Goal: Transaction & Acquisition: Purchase product/service

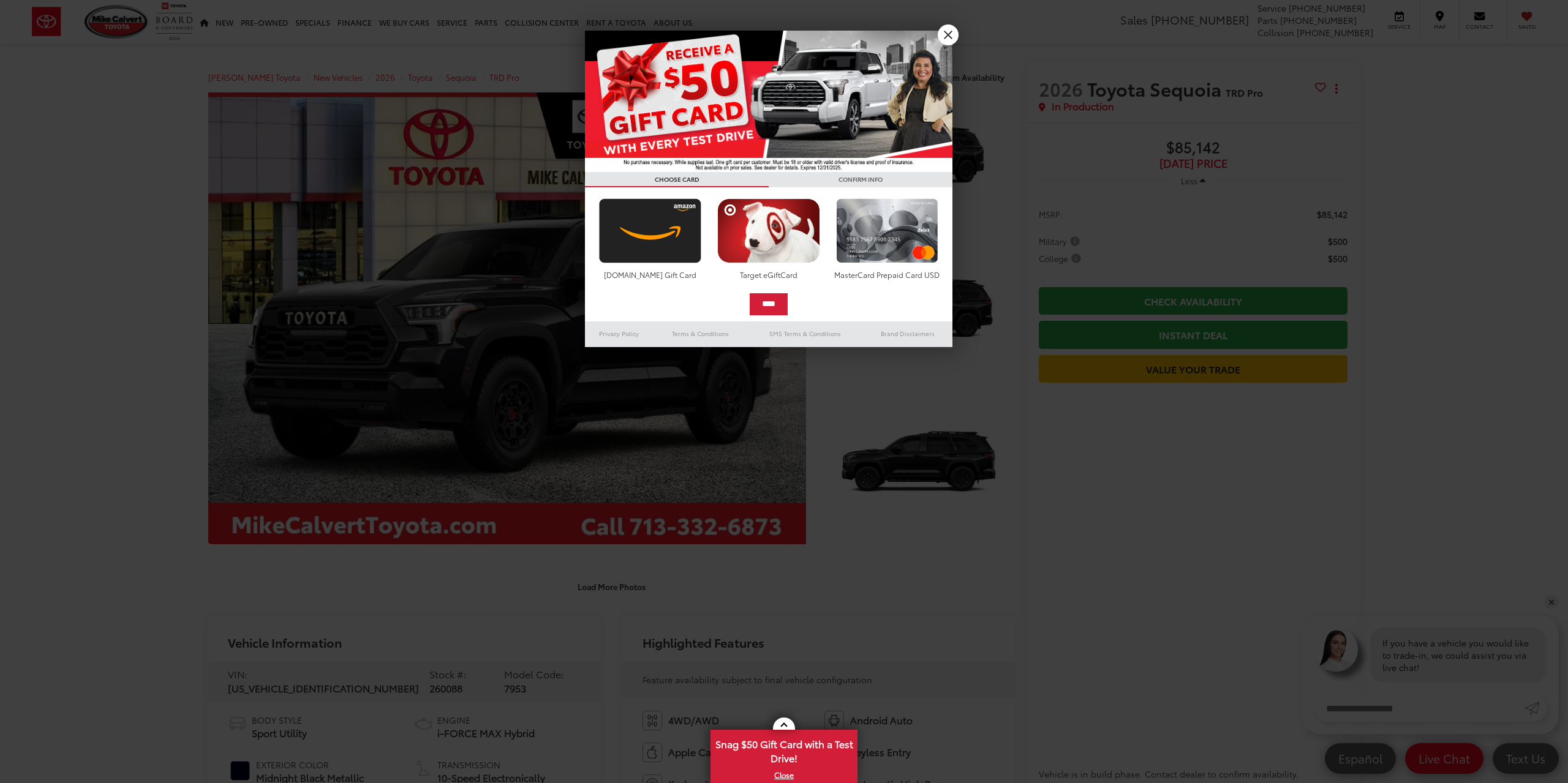
click at [944, 34] on link "X" at bounding box center [948, 34] width 20 height 20
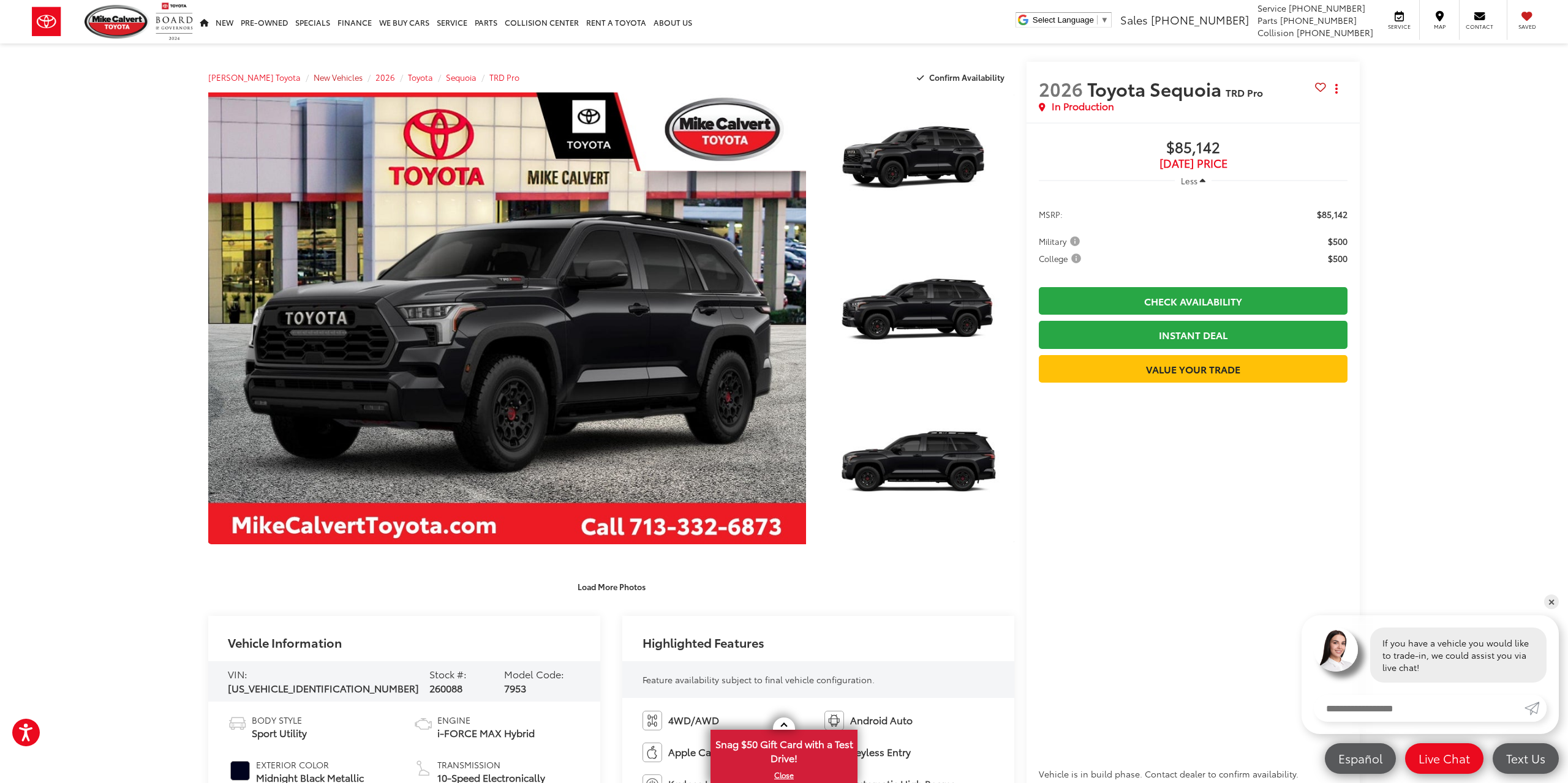
click at [315, 76] on span "New Vehicles" at bounding box center [338, 77] width 49 height 11
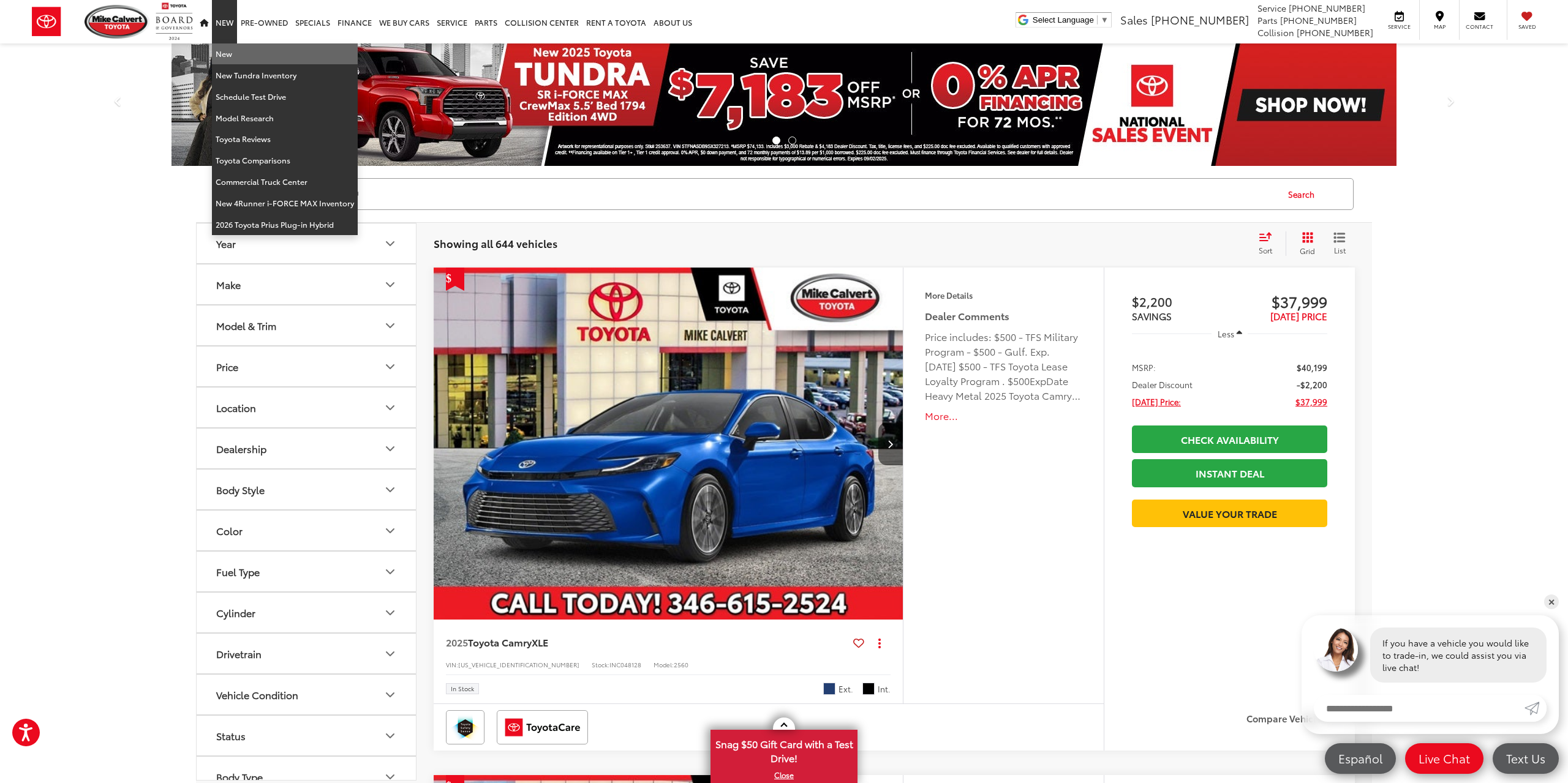
click at [226, 49] on link "New" at bounding box center [285, 54] width 146 height 21
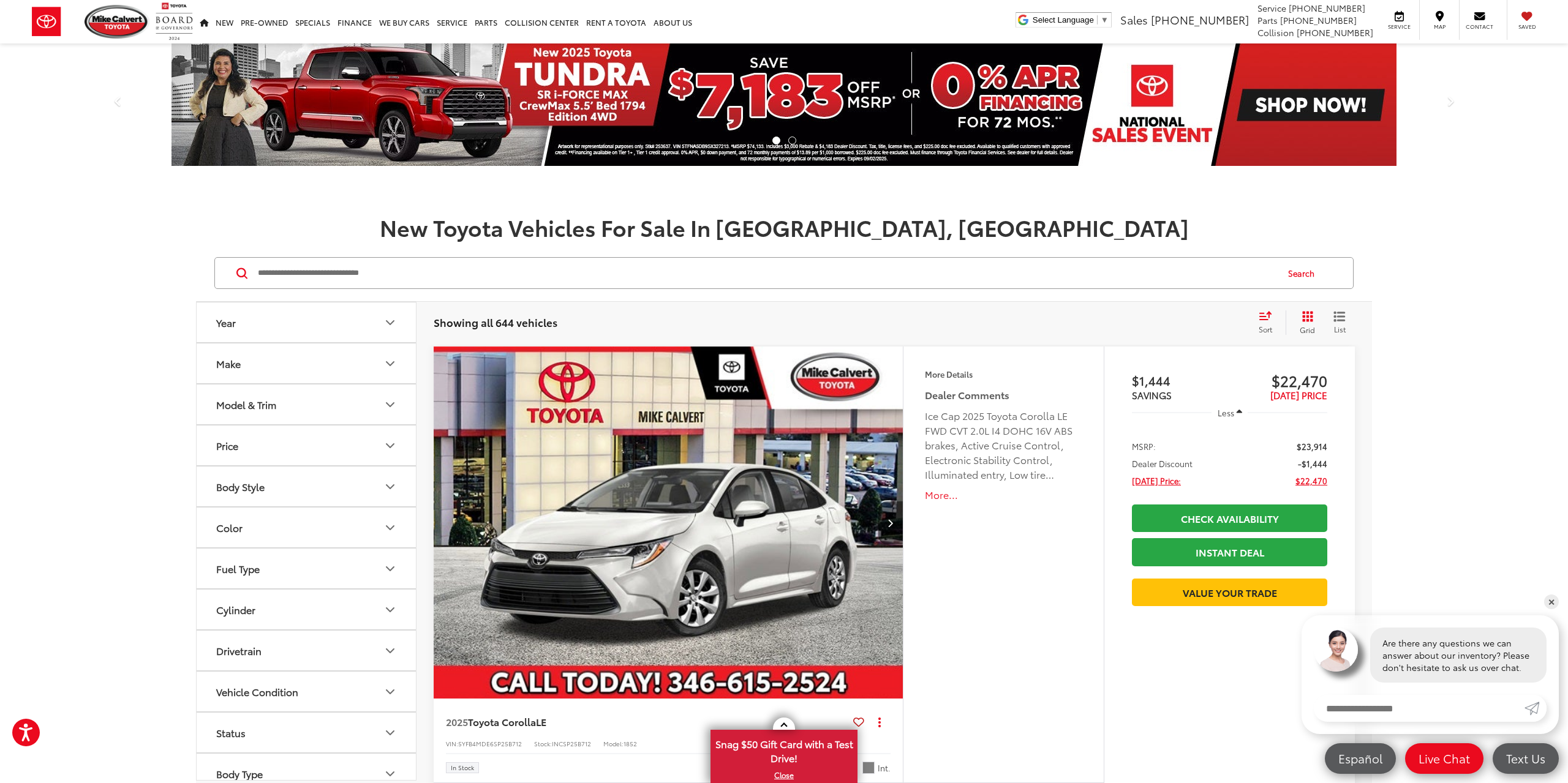
click at [270, 362] on button "Make" at bounding box center [306, 363] width 220 height 40
click at [262, 423] on label "Toyota (644)" at bounding box center [251, 418] width 50 height 50
click at [286, 482] on button "Model & Trim" at bounding box center [306, 483] width 220 height 40
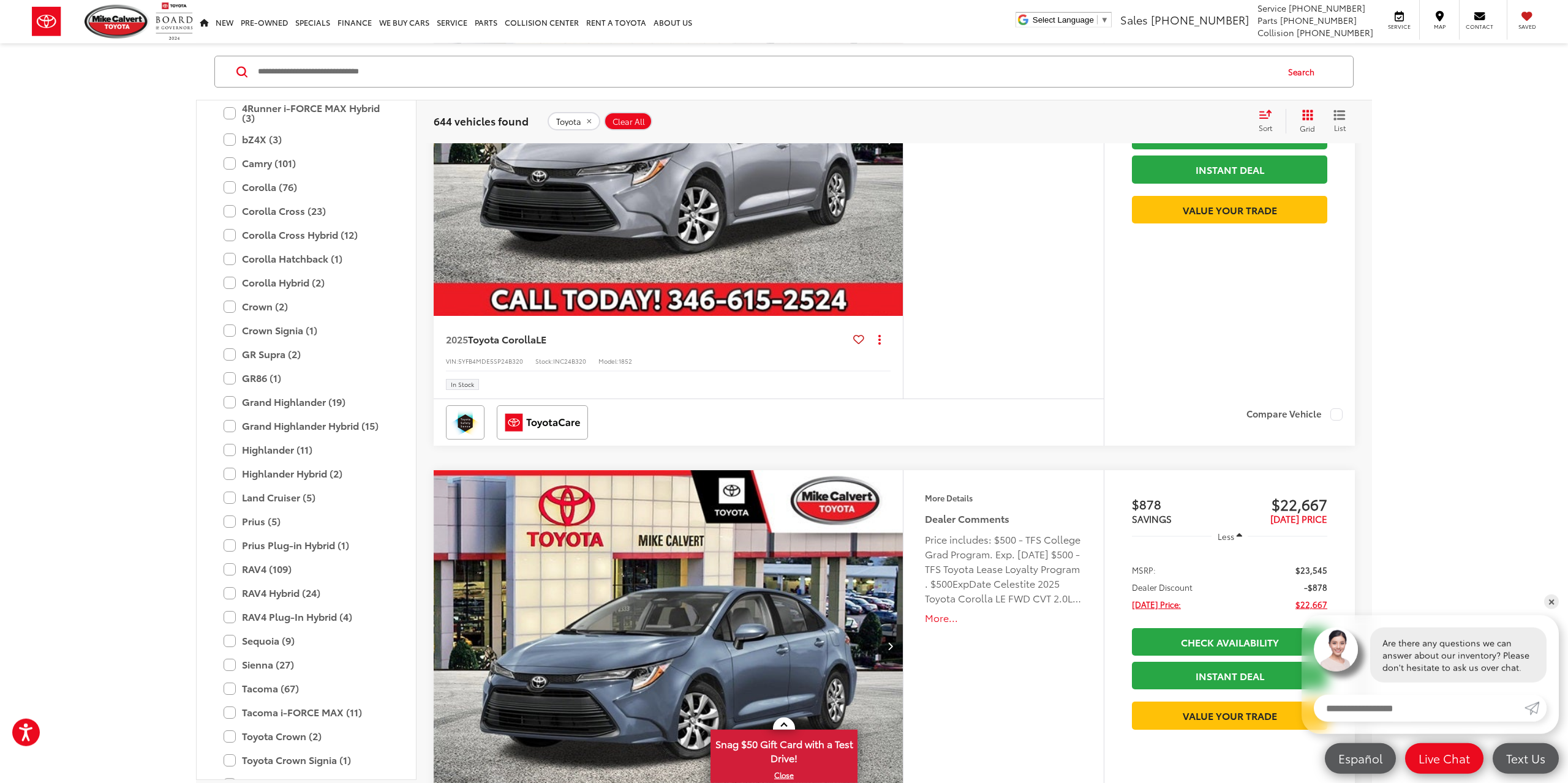
scroll to position [293, 0]
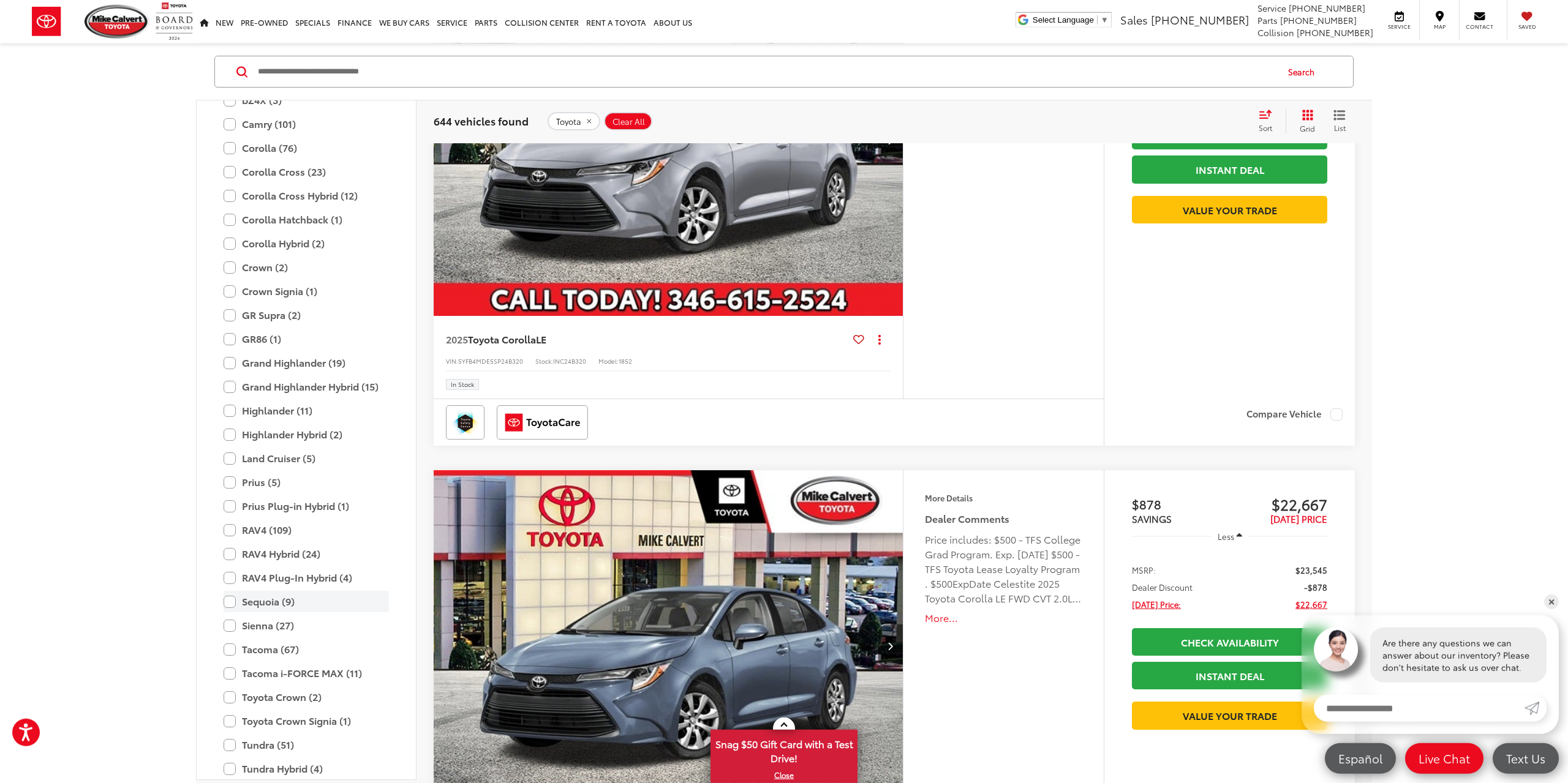
drag, startPoint x: 230, startPoint y: 601, endPoint x: 314, endPoint y: 605, distance: 84.1
click at [231, 601] on label "Sequoia (9)" at bounding box center [306, 601] width 166 height 21
click at [248, 673] on label "TRD Pro (3)" at bounding box center [315, 676] width 147 height 21
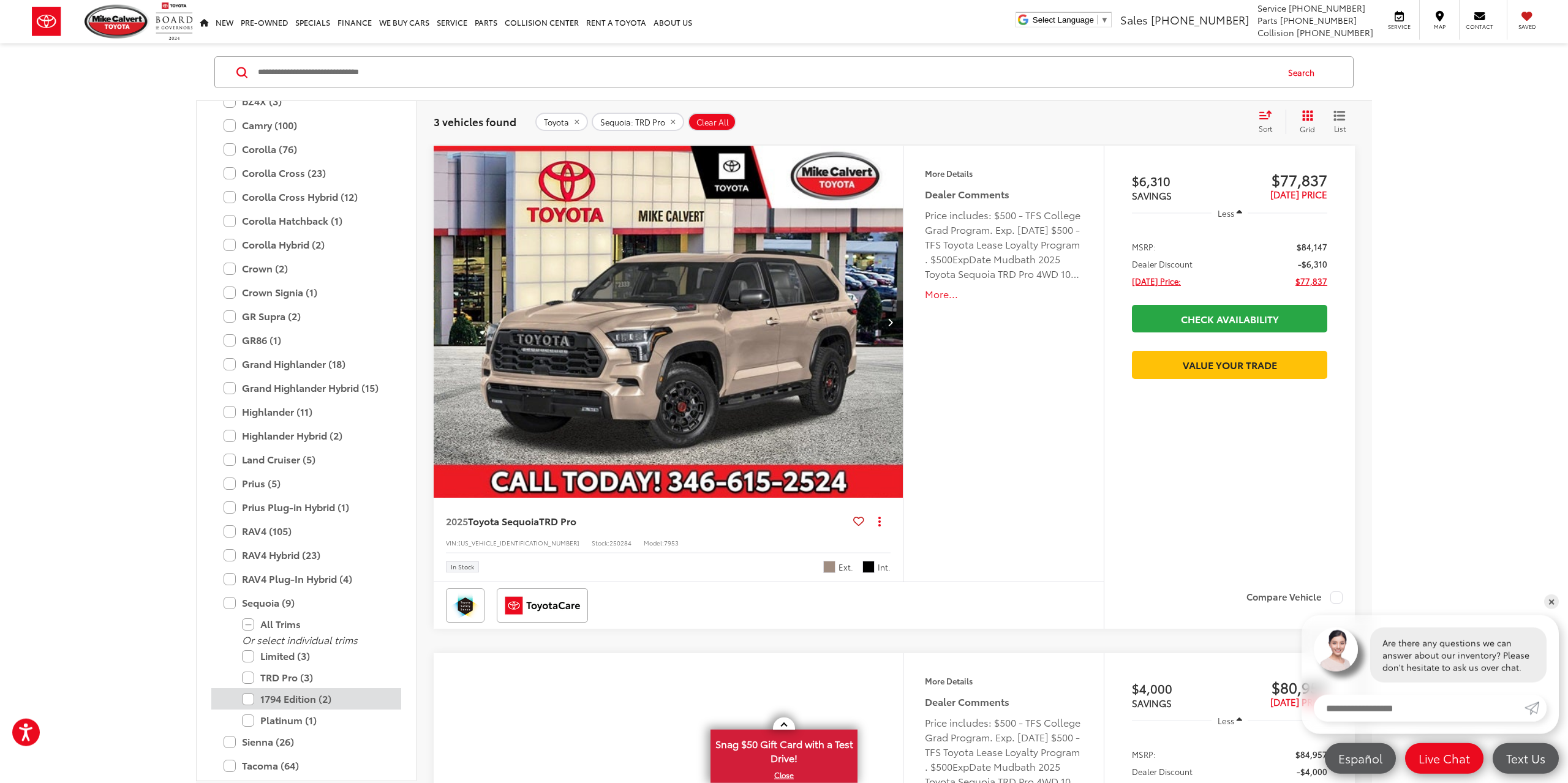
click at [250, 698] on label "1794 Edition (2)" at bounding box center [315, 699] width 147 height 21
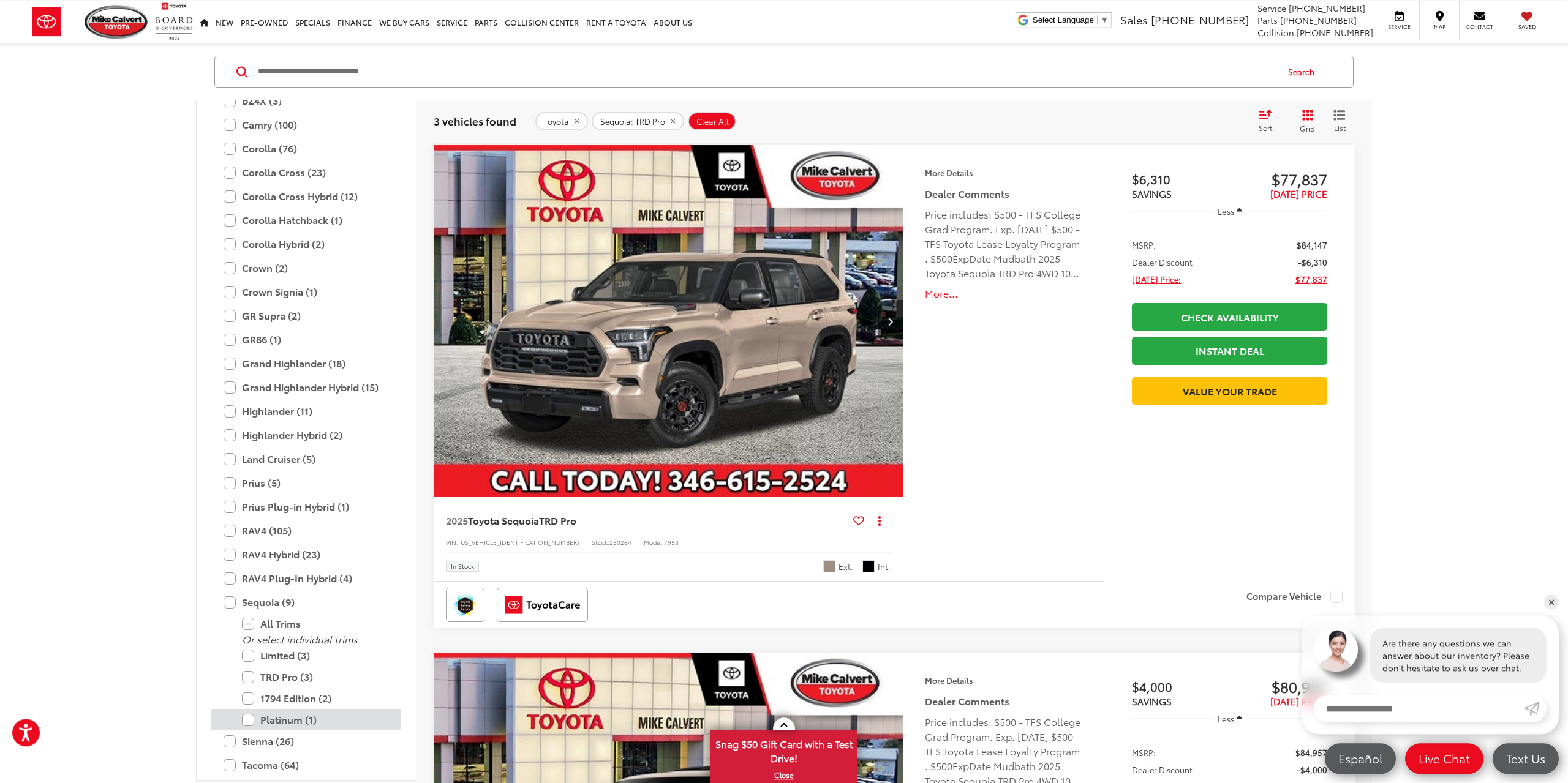
click at [249, 718] on label "Platinum (1)" at bounding box center [315, 720] width 147 height 21
click at [1262, 114] on icon "Select sort value" at bounding box center [1265, 115] width 13 height 9
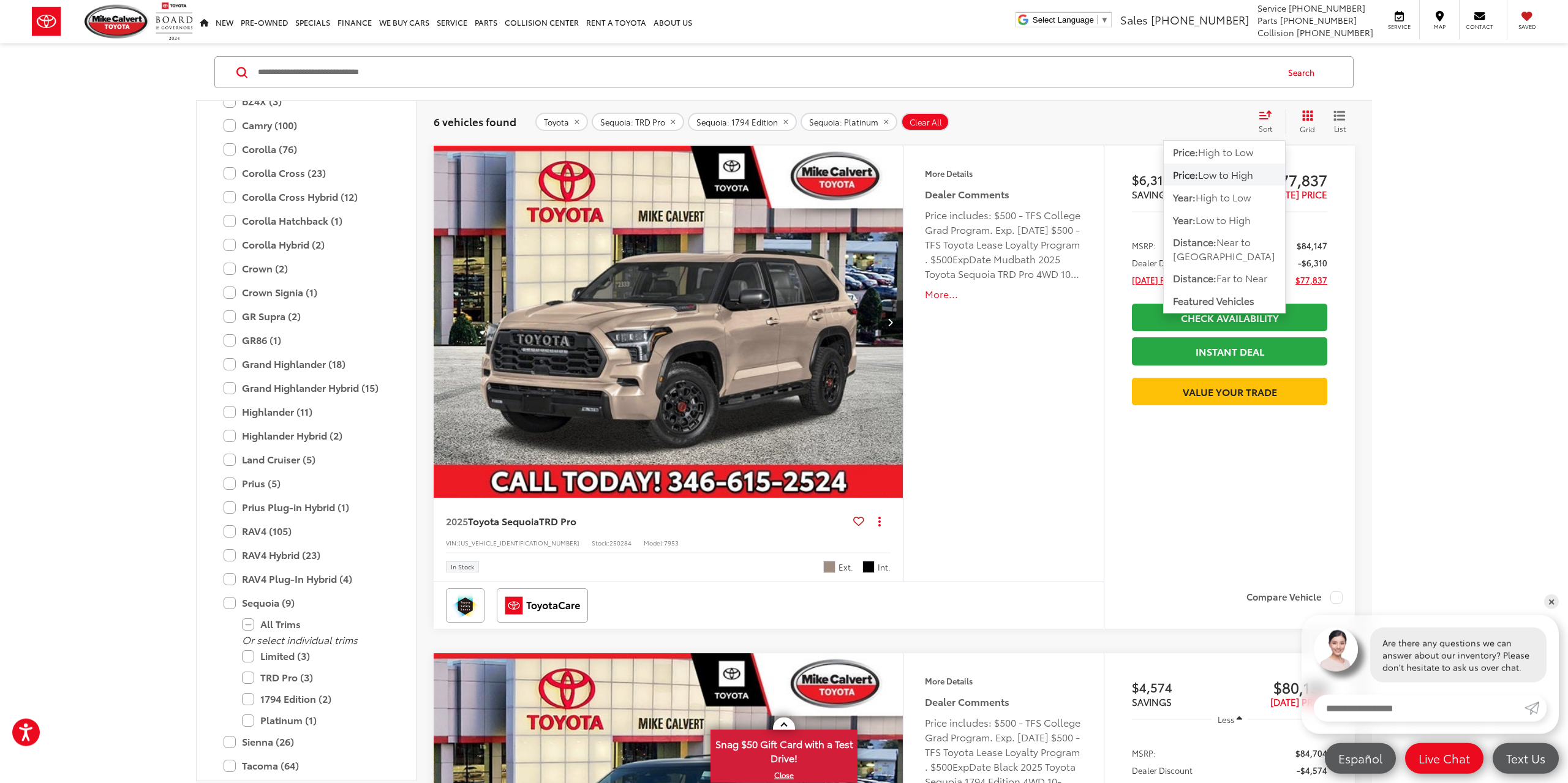
scroll to position [201, 0]
drag, startPoint x: 1246, startPoint y: 170, endPoint x: 1252, endPoint y: 166, distance: 7.2
click at [1247, 169] on span "Low to High" at bounding box center [1226, 174] width 55 height 14
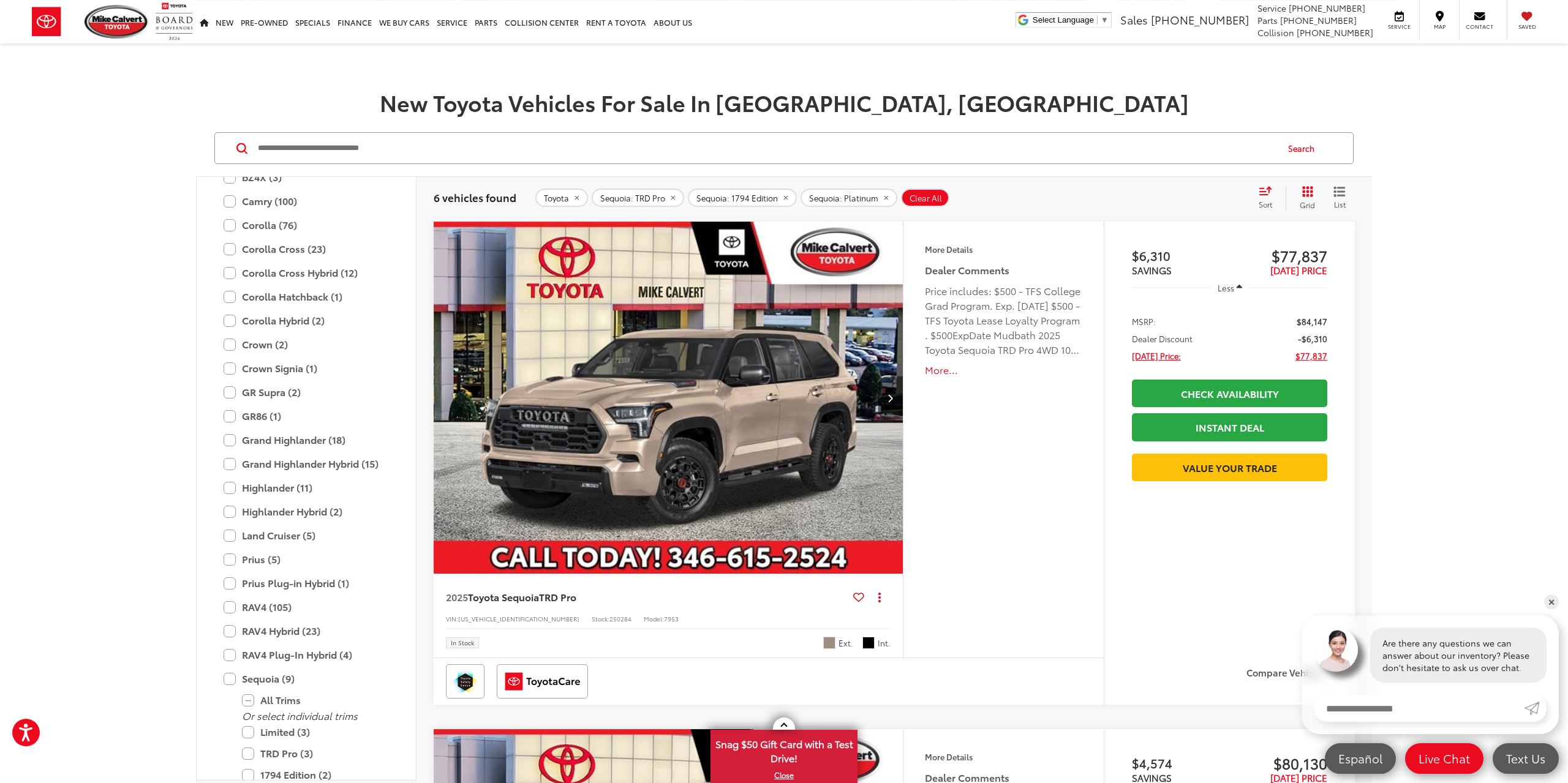
scroll to position [125, 0]
click at [938, 370] on button "More..." at bounding box center [1003, 371] width 158 height 14
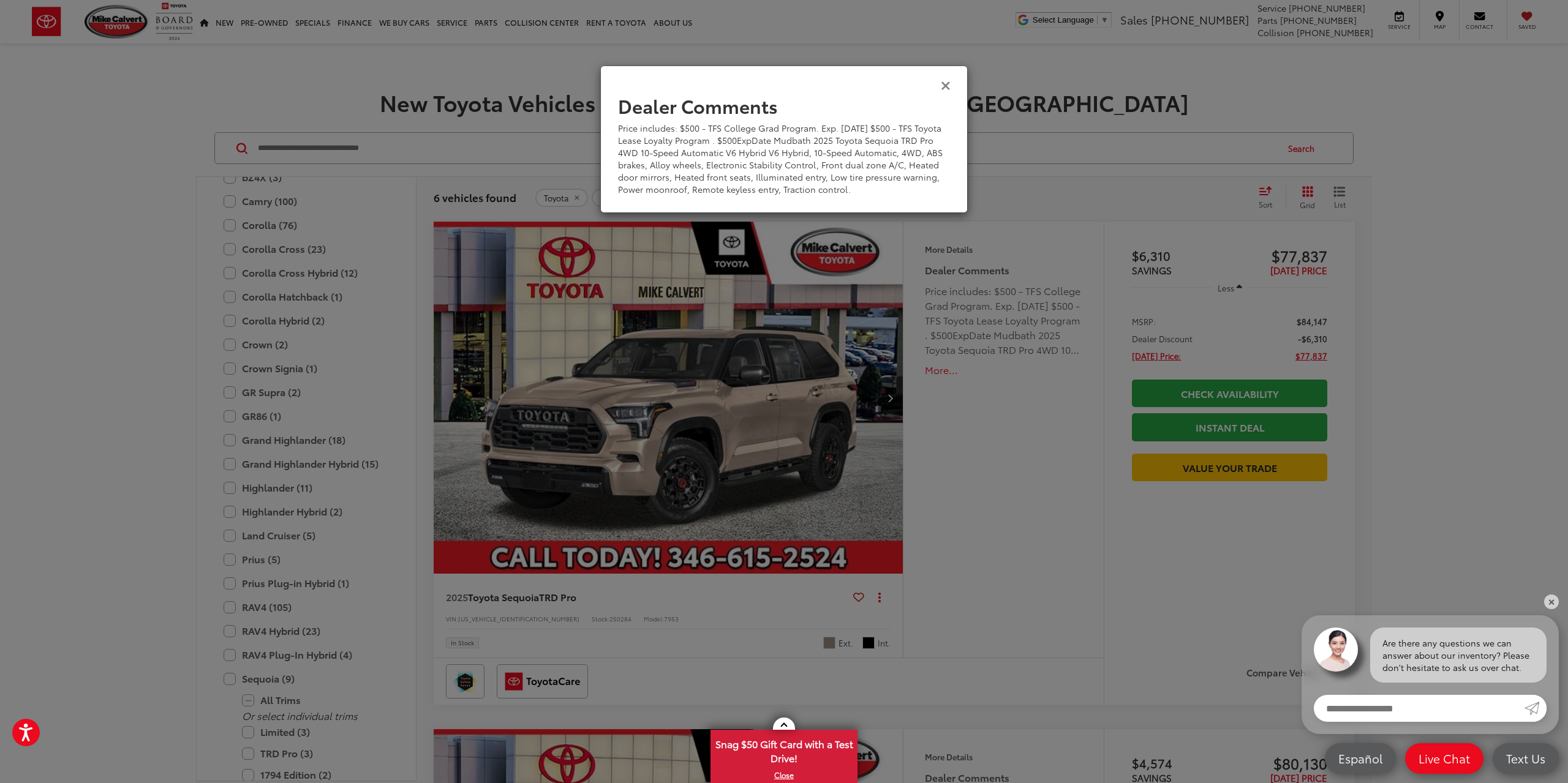
click at [946, 91] on icon "Close" at bounding box center [945, 85] width 10 height 12
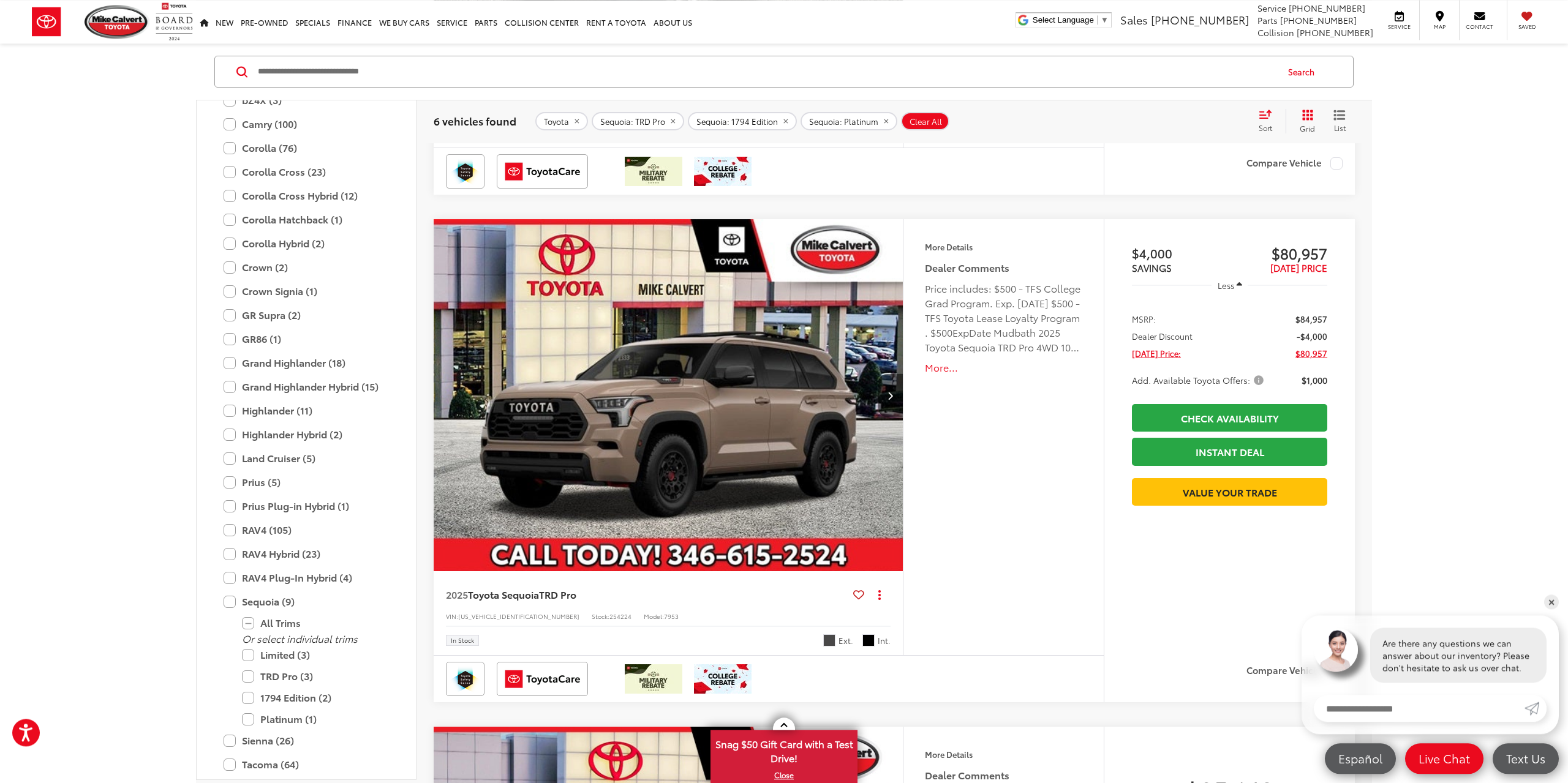
scroll to position [1143, 0]
click at [747, 365] on img "2025 Toyota Sequoia TRD Pro 0" at bounding box center [668, 396] width 471 height 354
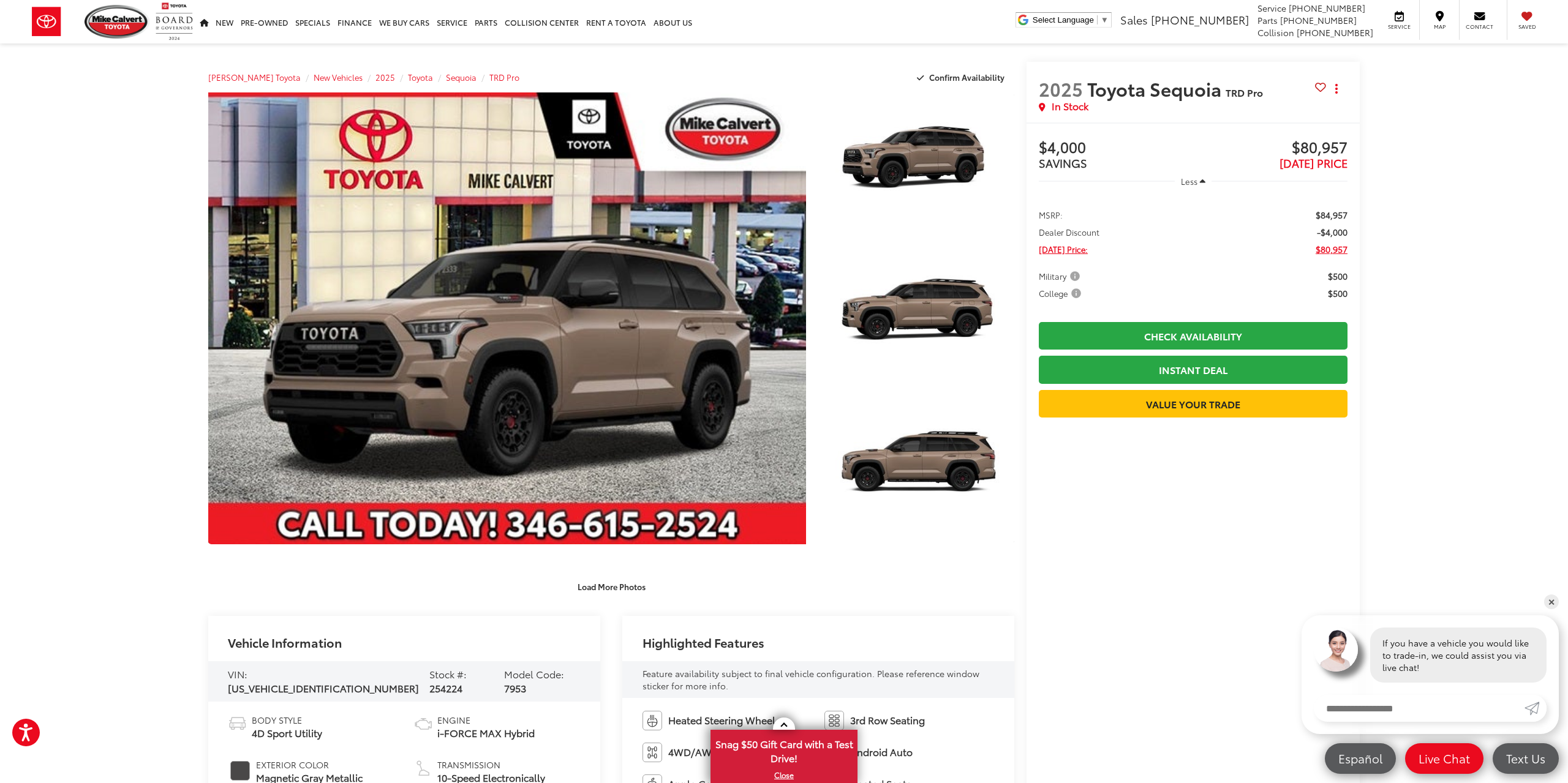
click at [1555, 601] on link "✕" at bounding box center [1551, 602] width 14 height 14
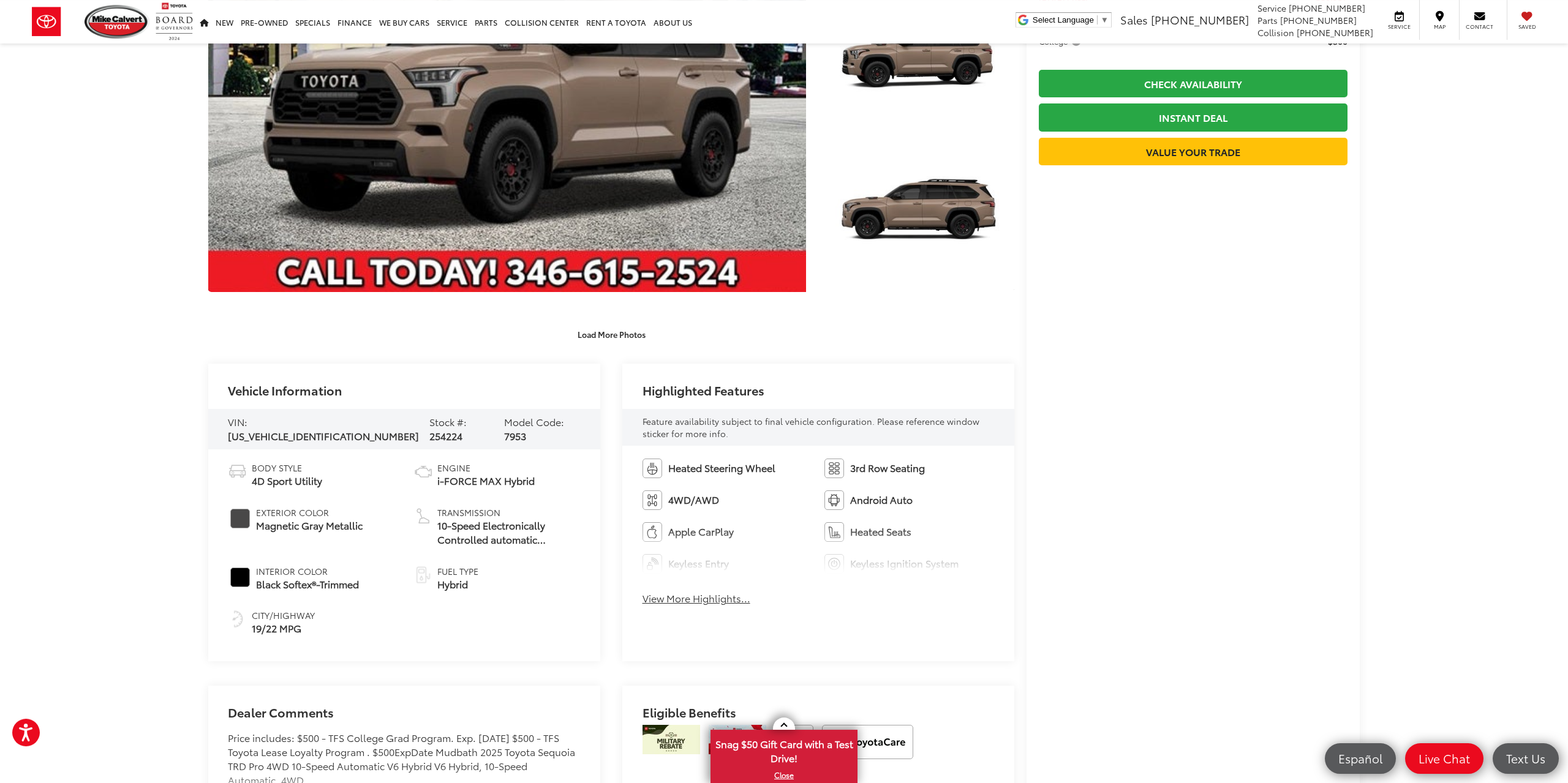
scroll to position [254, 0]
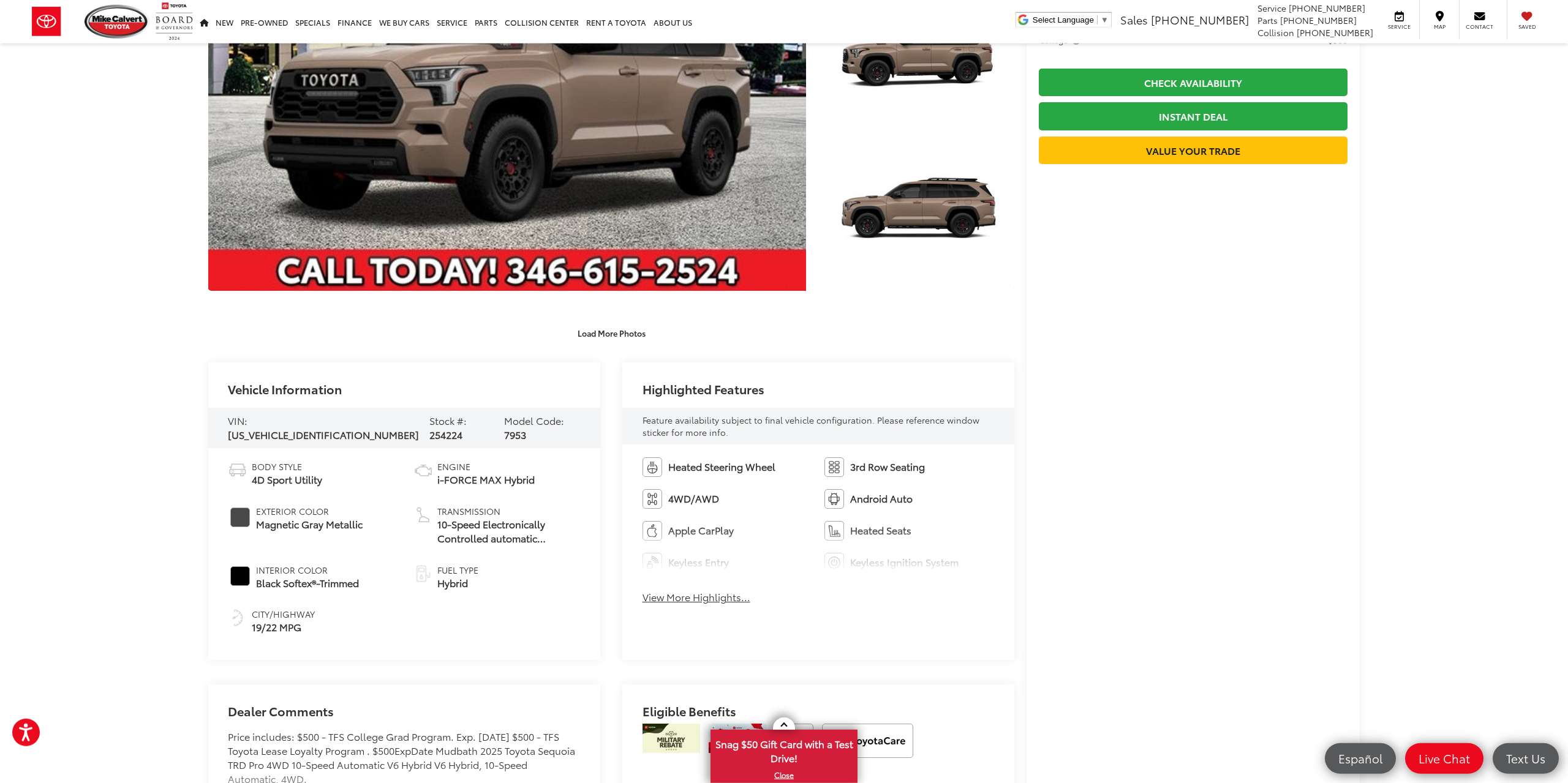
click at [711, 603] on button "View More Highlights..." at bounding box center [696, 598] width 108 height 14
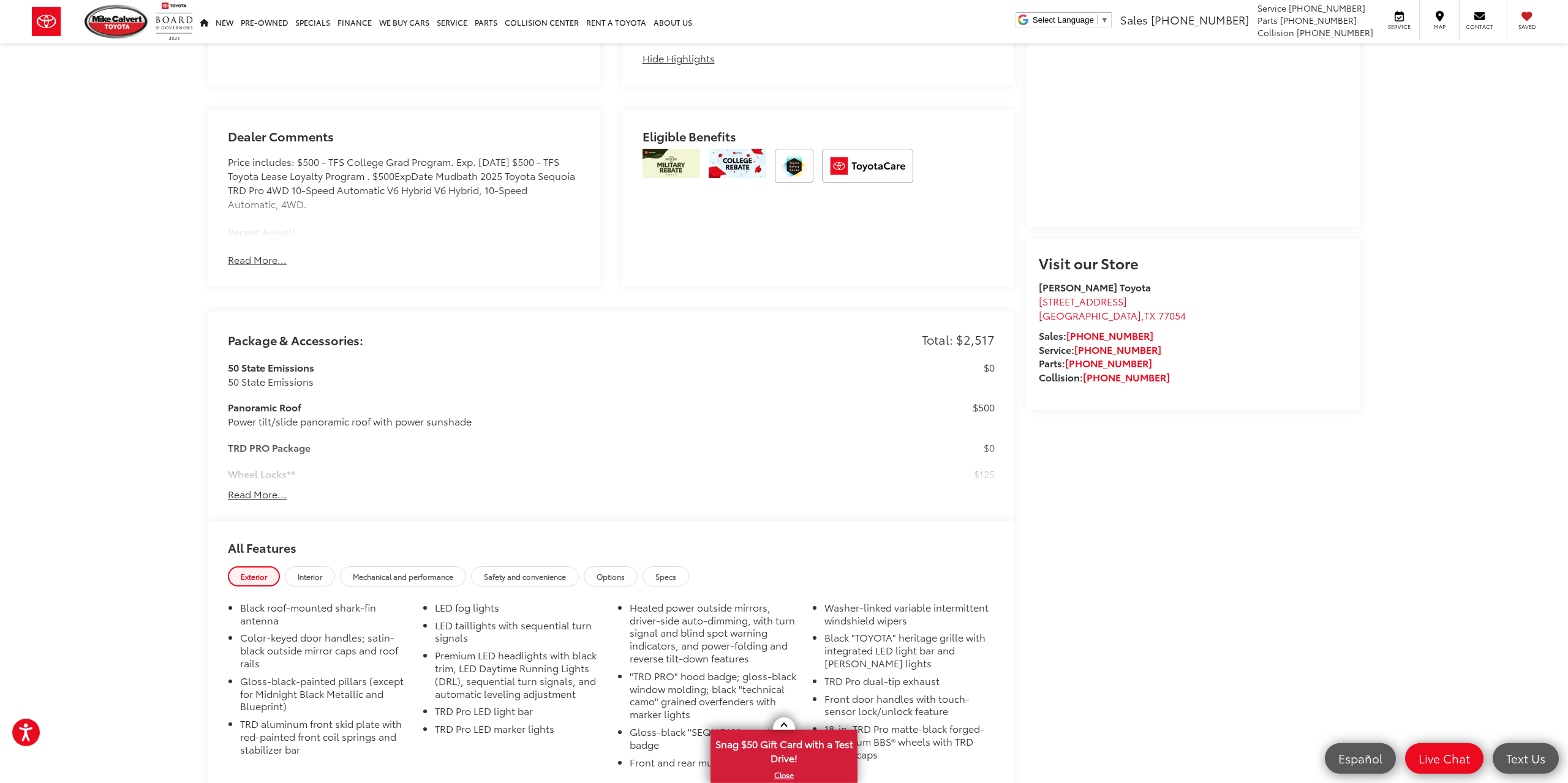
scroll to position [1018, 0]
click at [260, 265] on button "Read More..." at bounding box center [257, 257] width 59 height 14
click at [272, 265] on button "Hide Comments" at bounding box center [265, 257] width 75 height 14
click at [272, 265] on button "Read More..." at bounding box center [257, 257] width 59 height 14
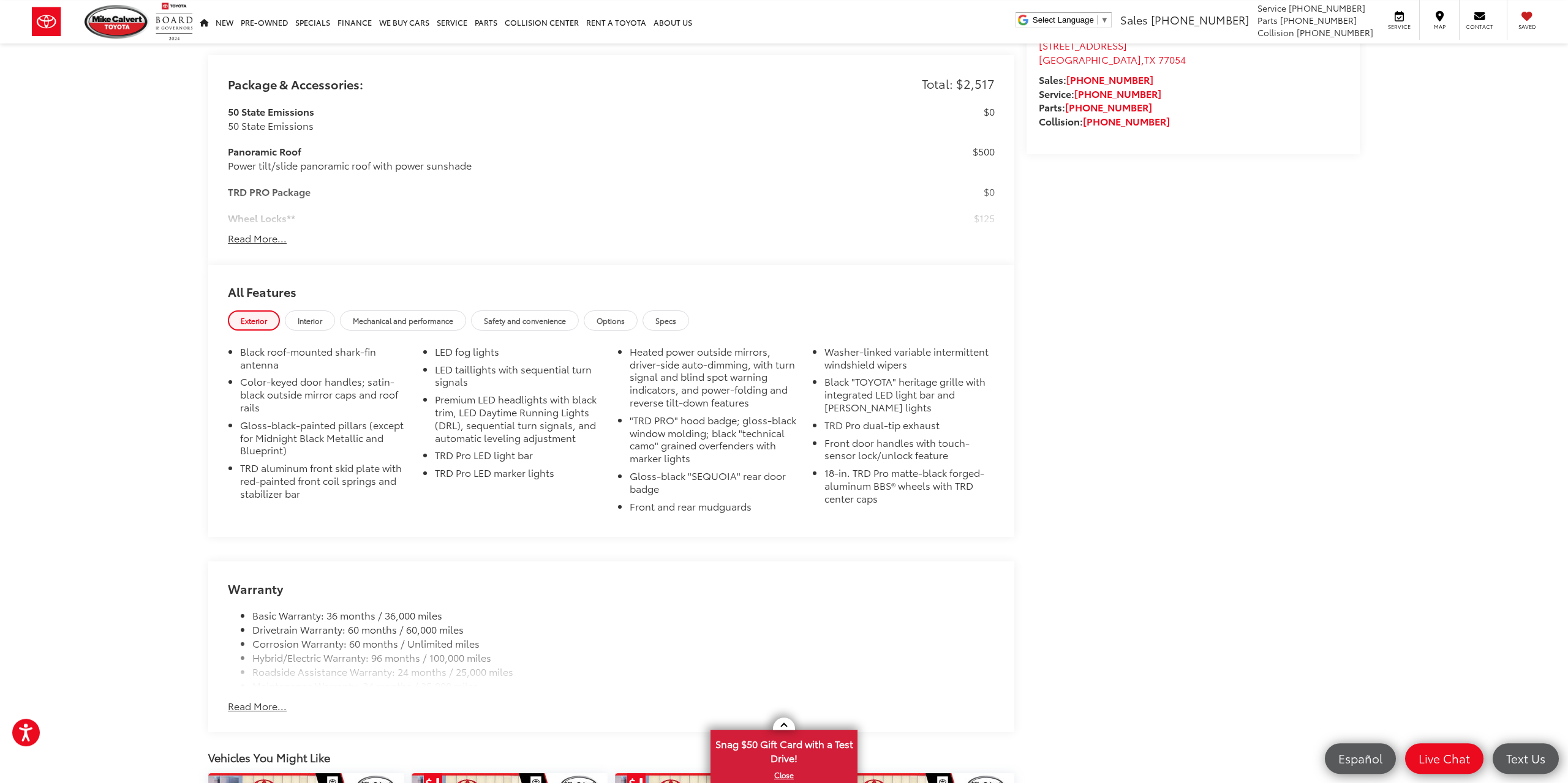
scroll to position [1273, 0]
click at [280, 713] on button "Read More..." at bounding box center [257, 706] width 59 height 14
click at [625, 323] on span "Options" at bounding box center [611, 318] width 29 height 11
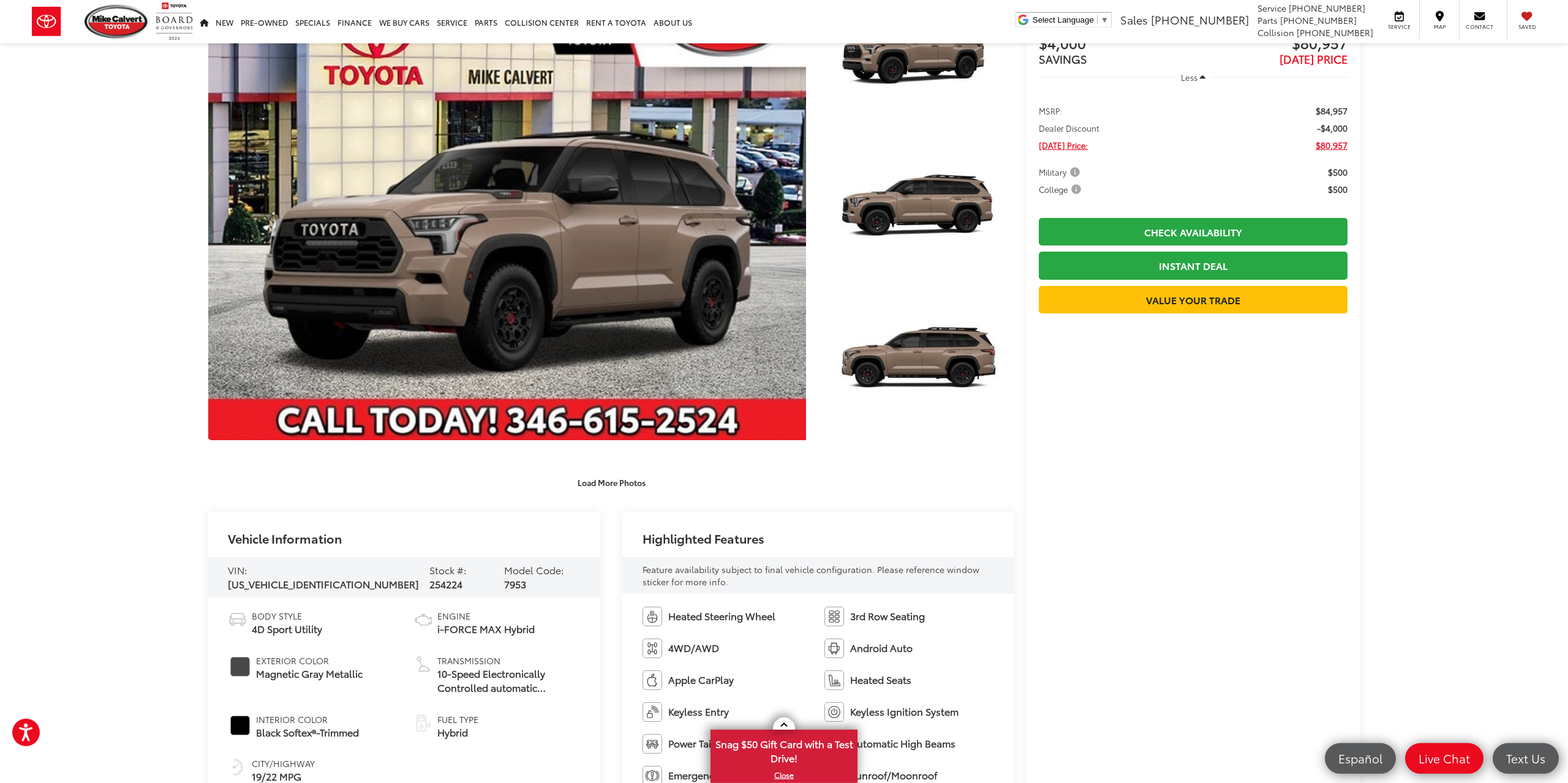
scroll to position [0, 0]
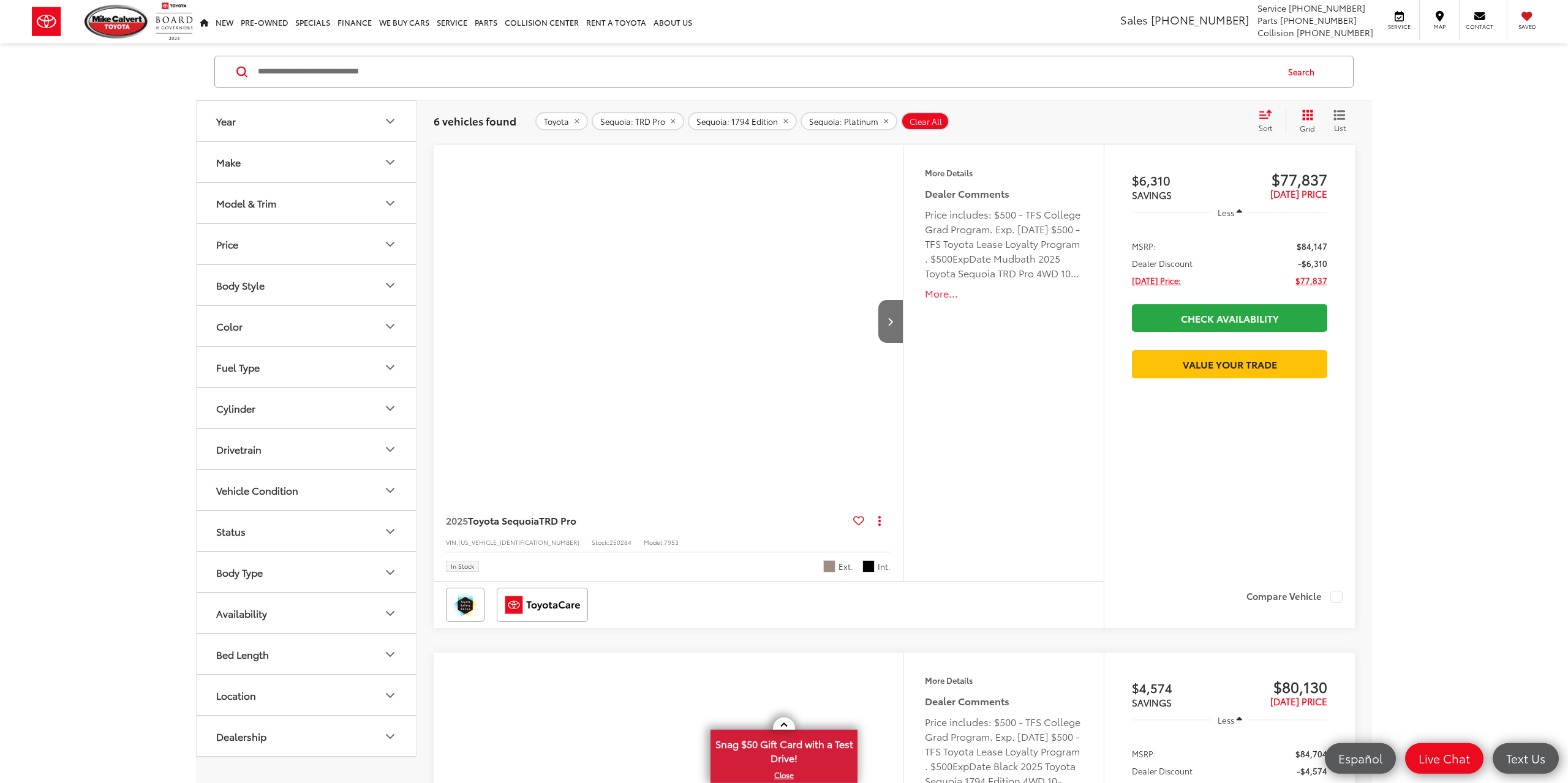
scroll to position [200, 0]
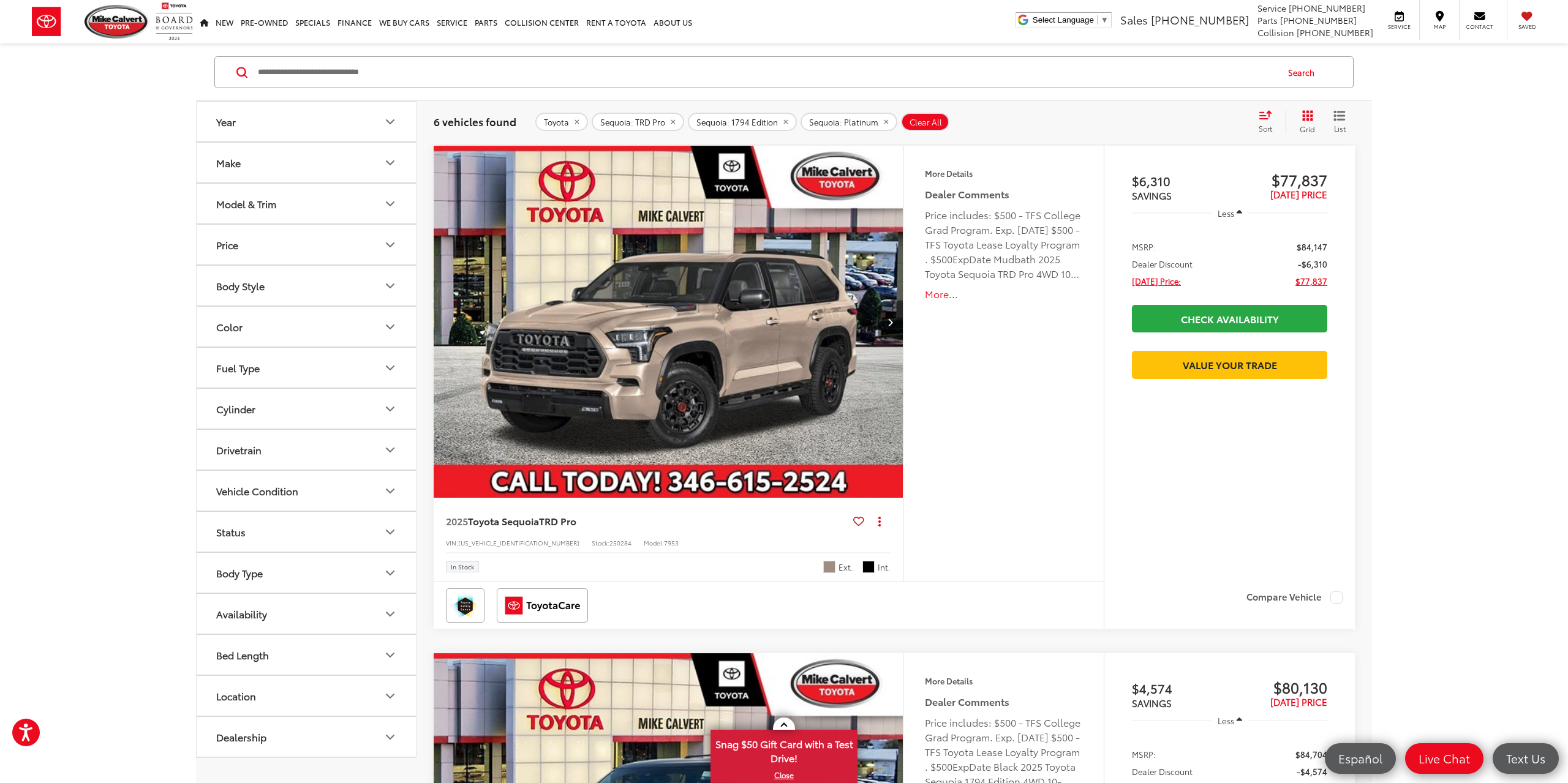
click at [850, 292] on img "2025 Toyota Sequoia TRD Pro 0" at bounding box center [668, 322] width 471 height 354
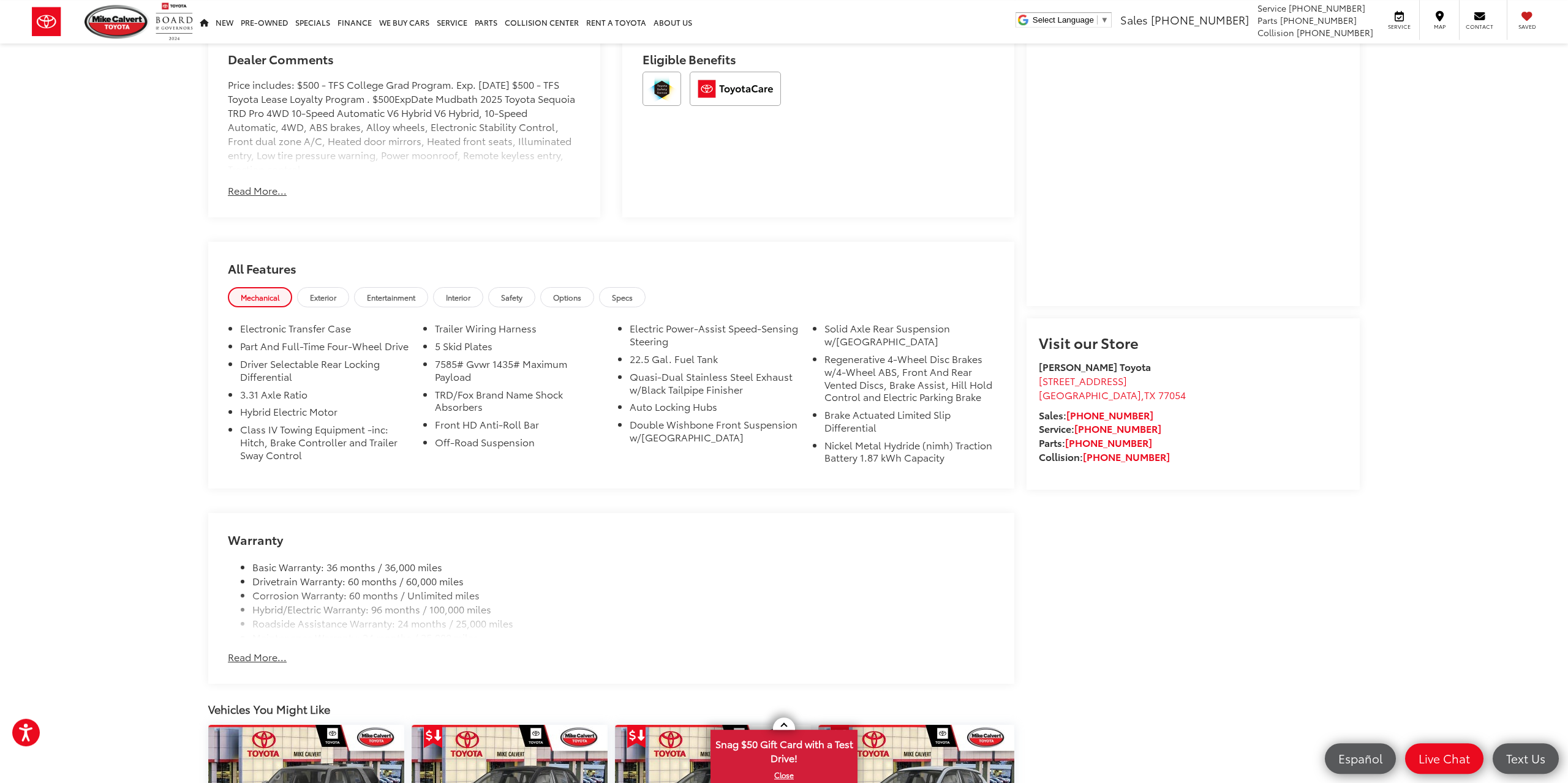
scroll to position [892, 0]
click at [588, 303] on link "Options" at bounding box center [567, 297] width 53 height 20
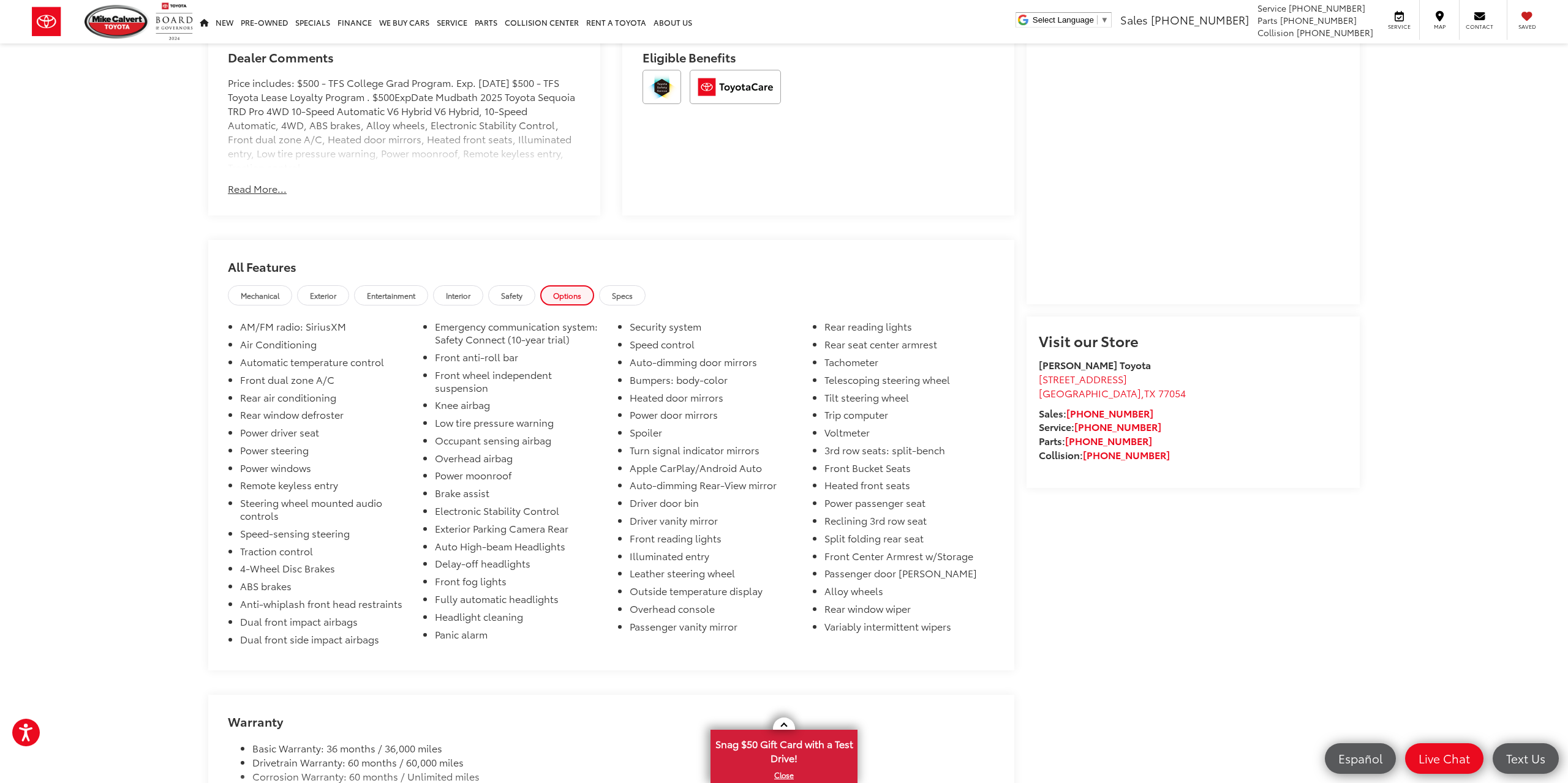
scroll to position [893, 0]
click at [633, 291] on span "Specs" at bounding box center [622, 297] width 20 height 11
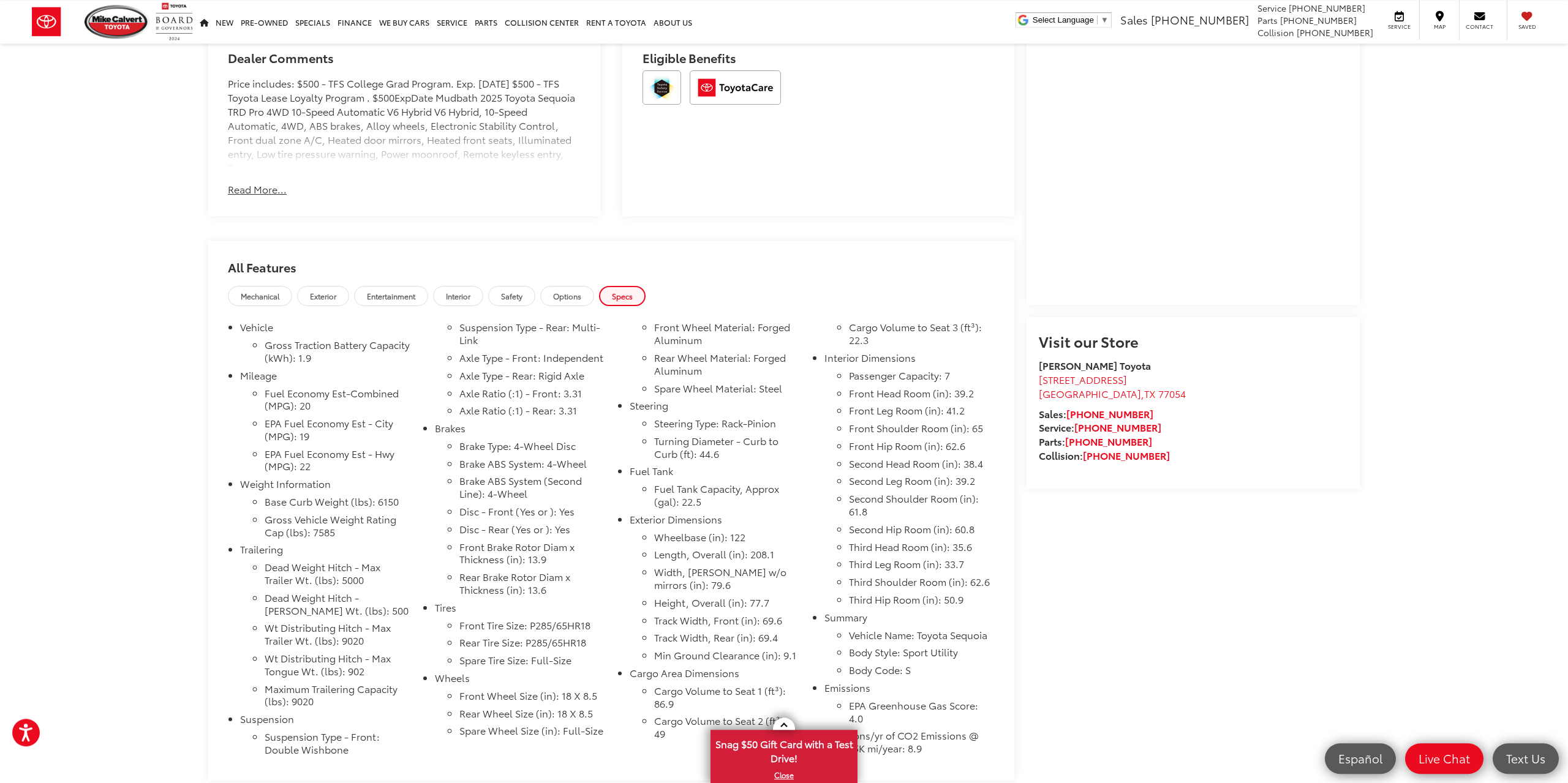
drag, startPoint x: 581, startPoint y: 290, endPoint x: 478, endPoint y: 297, distance: 103.2
click at [581, 291] on span "Options" at bounding box center [568, 297] width 29 height 11
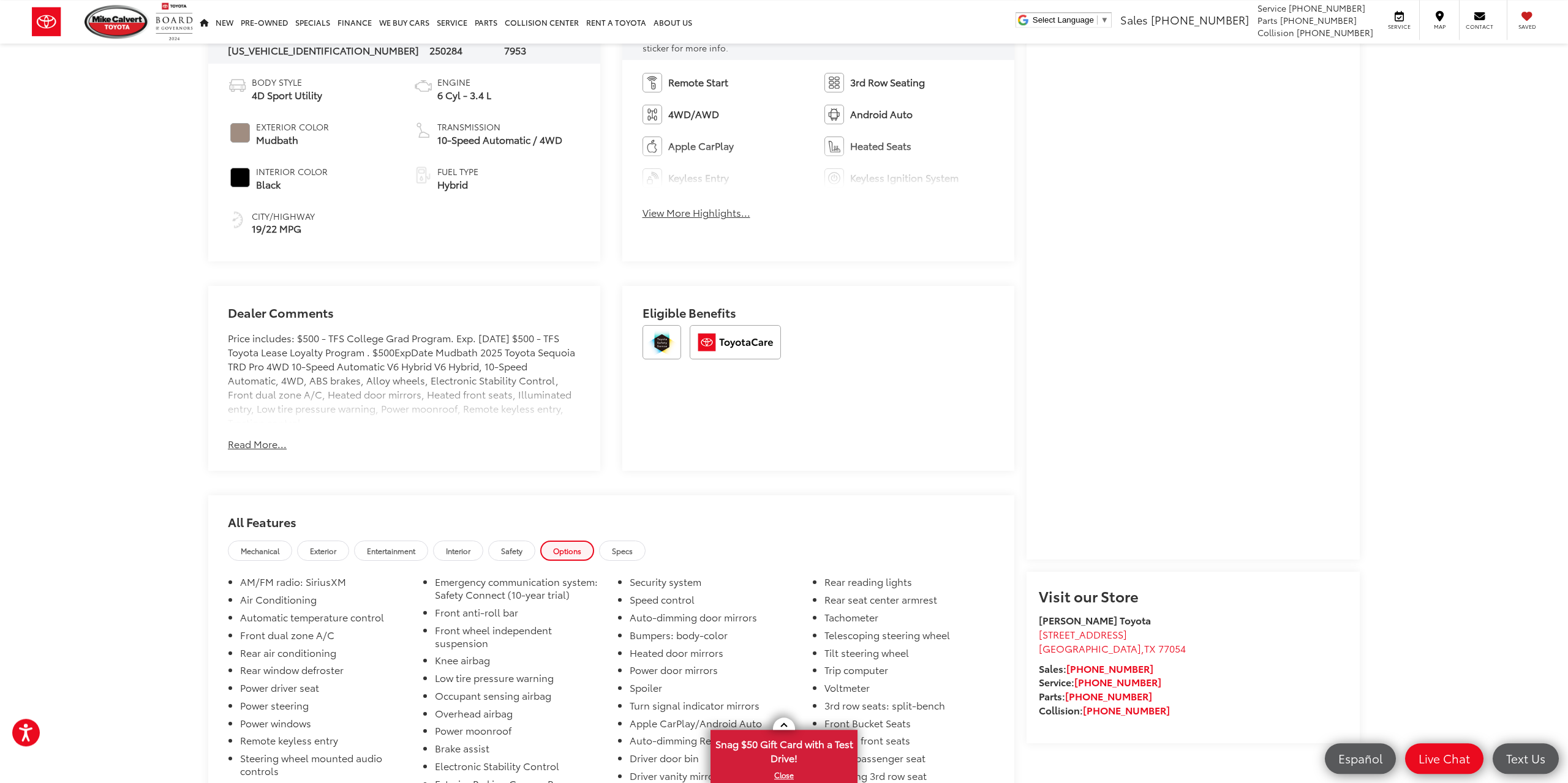
scroll to position [638, 0]
click at [260, 439] on button "Read More..." at bounding box center [257, 445] width 59 height 14
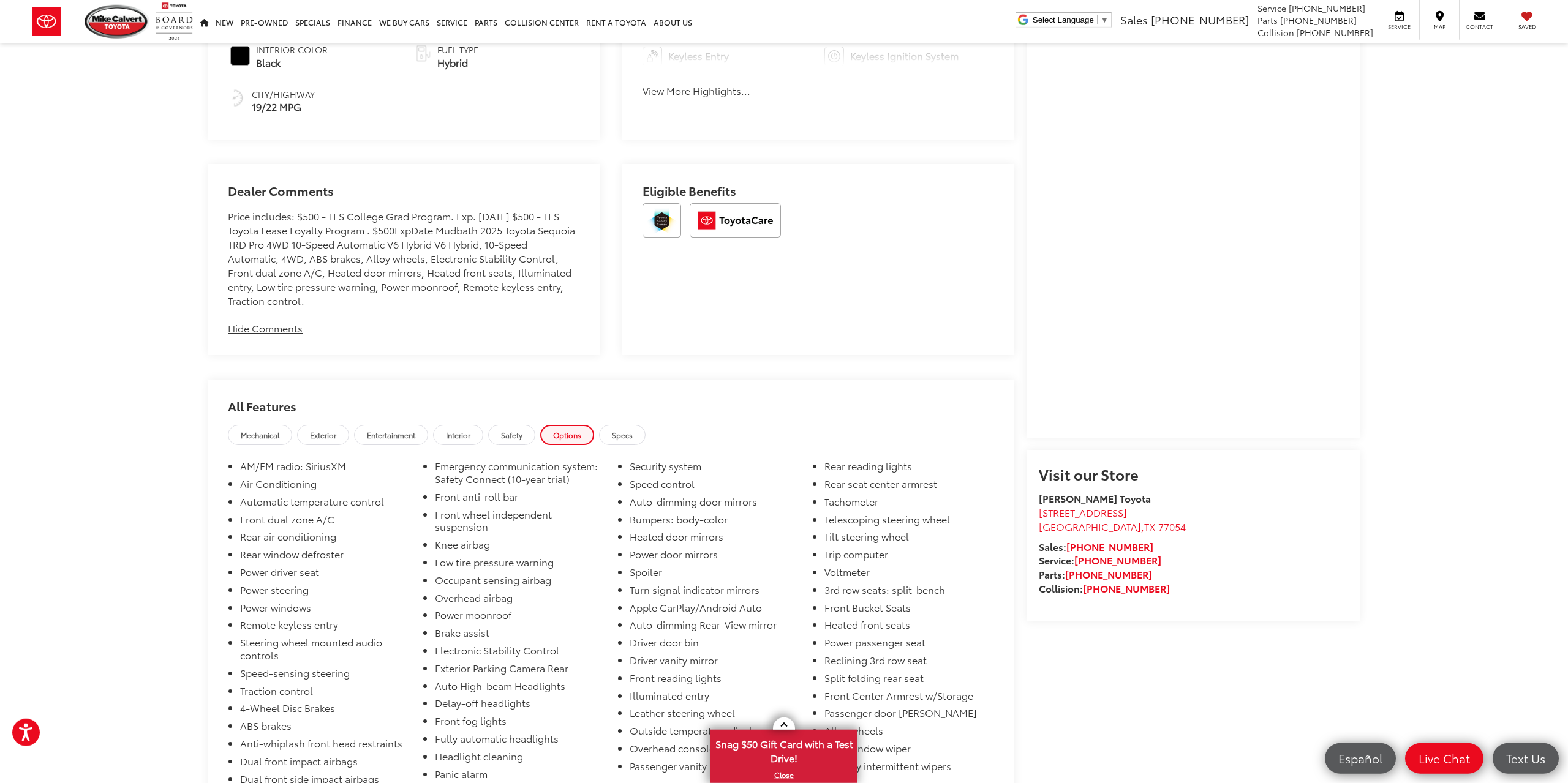
scroll to position [761, 0]
click at [621, 424] on link "Specs" at bounding box center [622, 434] width 46 height 20
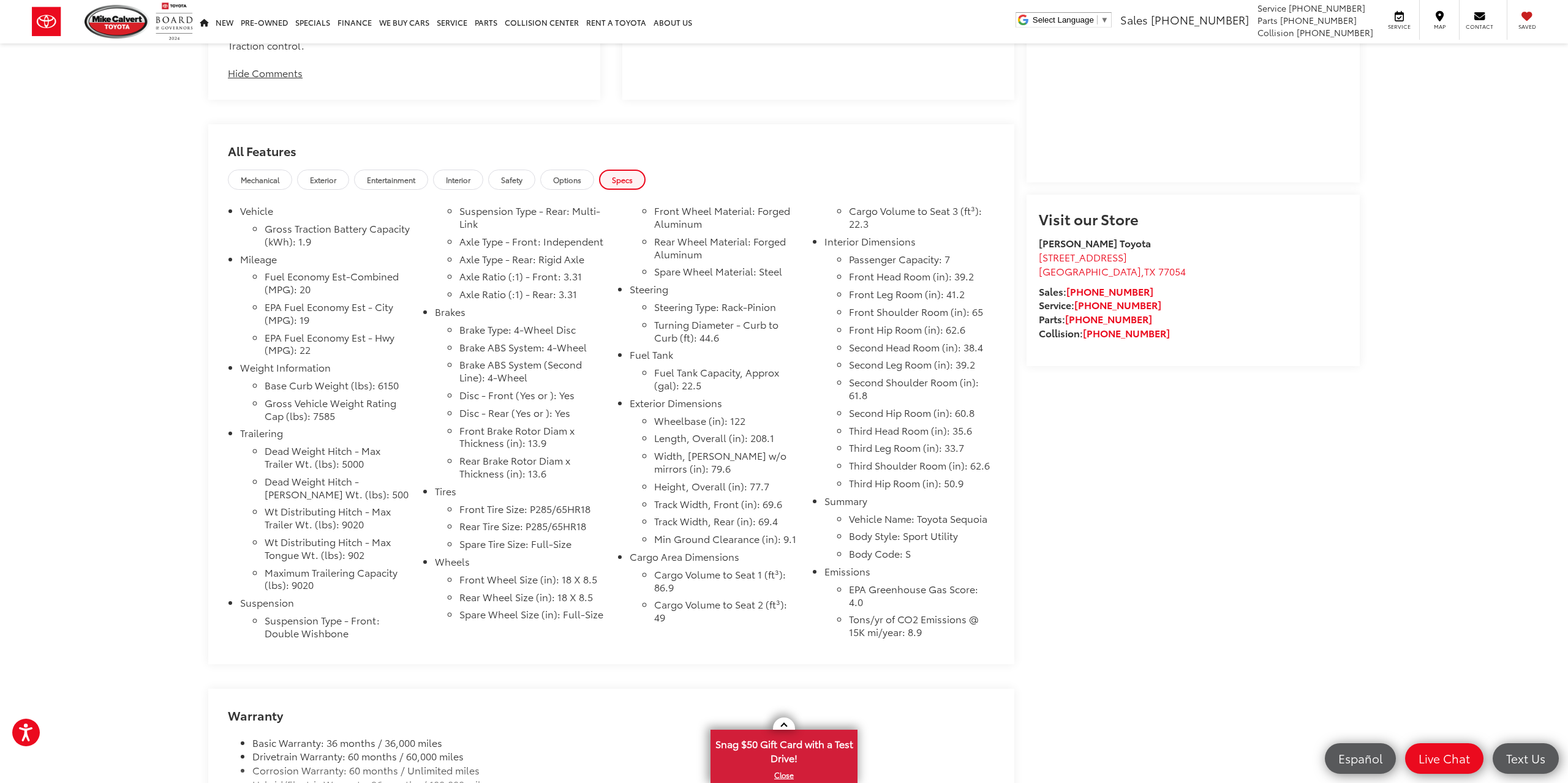
scroll to position [1015, 0]
click at [577, 186] on link "Options" at bounding box center [567, 179] width 53 height 20
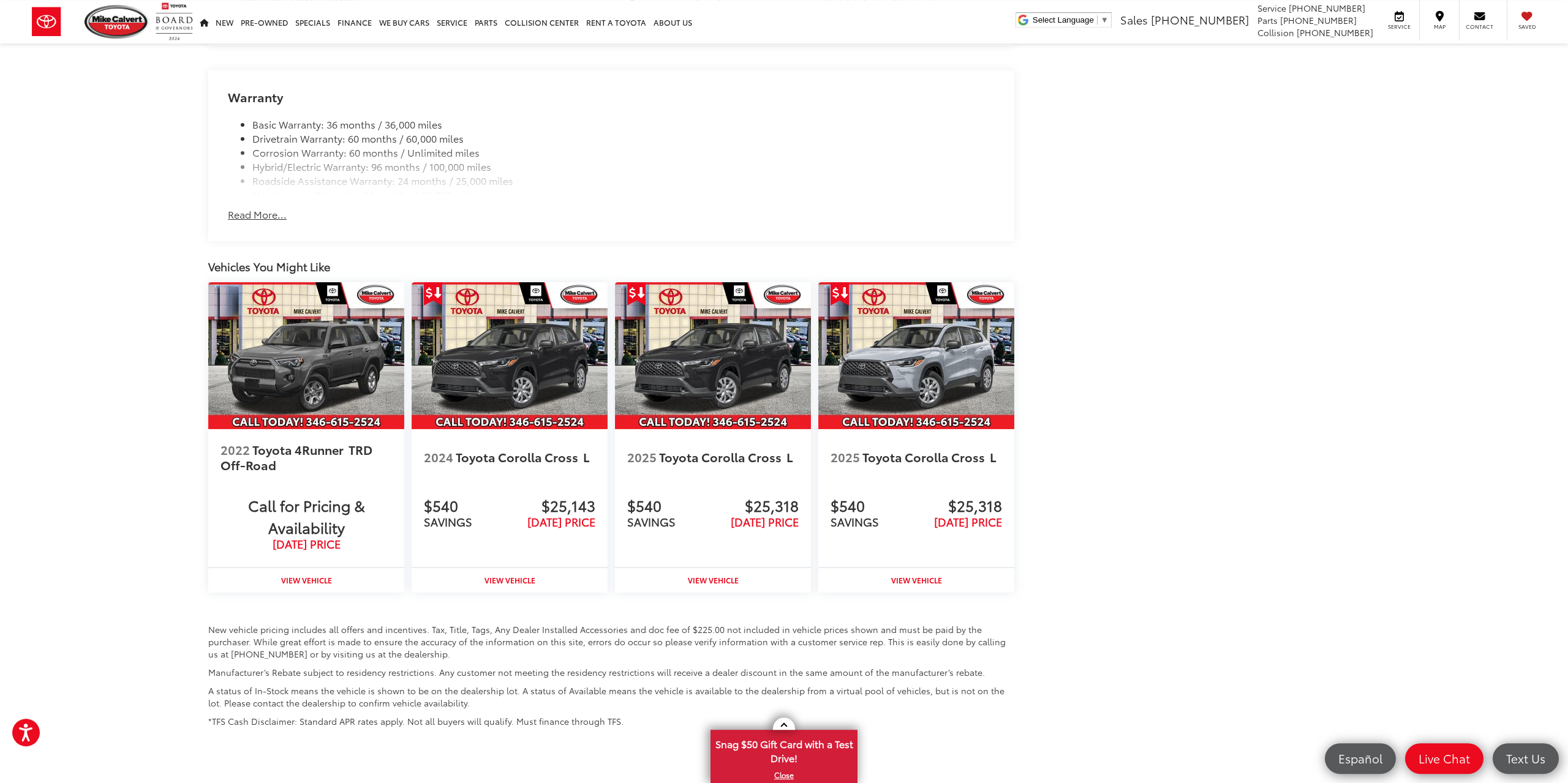
scroll to position [1524, 0]
click at [273, 221] on button "Read More..." at bounding box center [257, 214] width 59 height 14
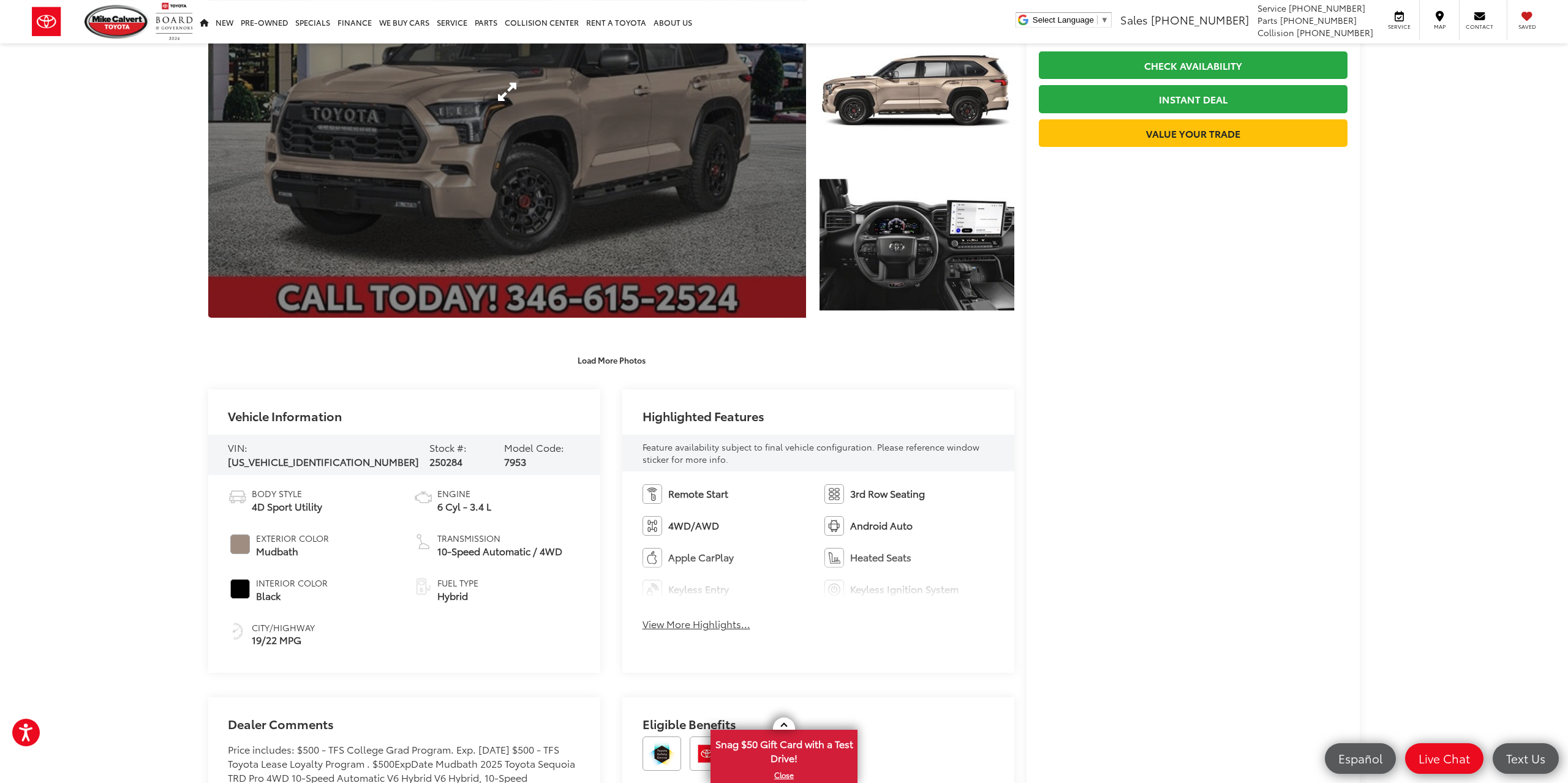
scroll to position [0, 0]
